Goal: Transaction & Acquisition: Purchase product/service

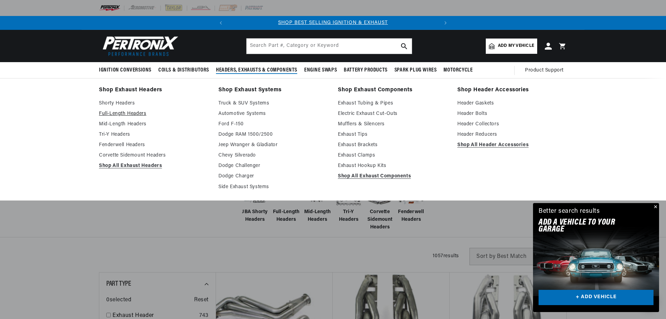
click at [105, 114] on link "Full-Length Headers" at bounding box center [154, 114] width 110 height 8
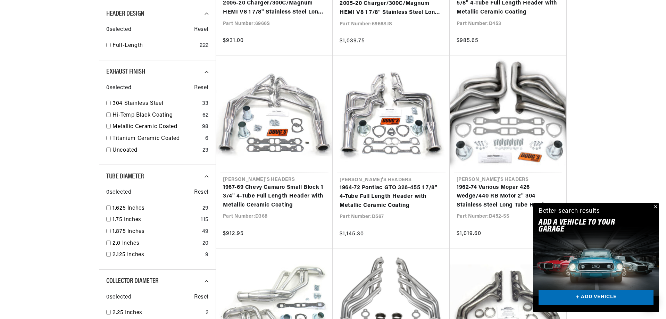
scroll to position [417, 0]
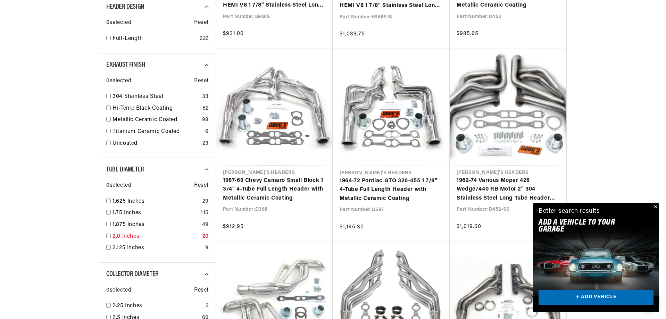
click at [107, 236] on input "checkbox" at bounding box center [108, 236] width 5 height 5
checkbox input "true"
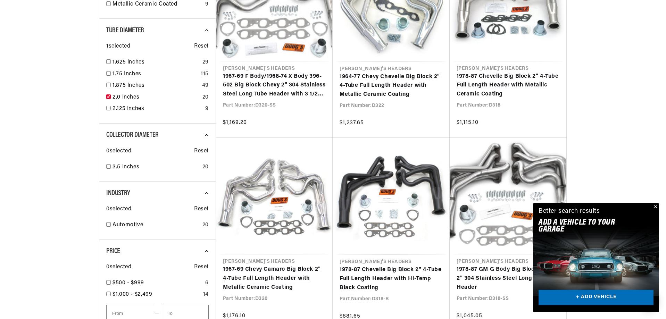
scroll to position [0, 210]
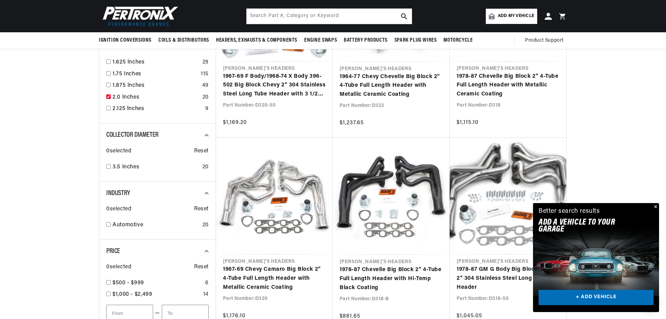
scroll to position [0, 210]
